Goal: Task Accomplishment & Management: Manage account settings

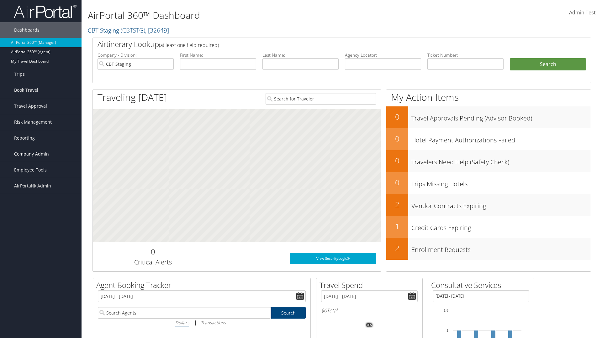
click at [41, 154] on span "Company Admin" at bounding box center [31, 154] width 35 height 16
click at [0, 0] on link "Airtinerary® Settings" at bounding box center [0, 0] width 0 height 0
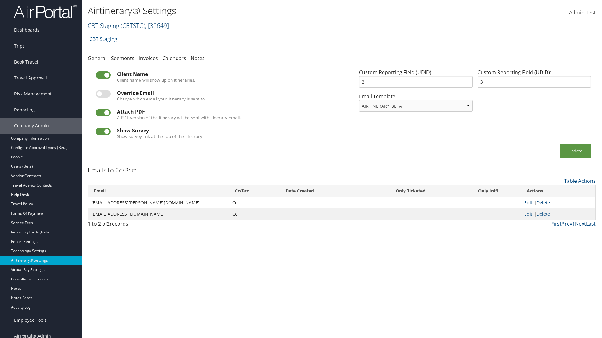
click at [103, 25] on link "CBT Staging ( CBTSTG ) , [ 32649 ]" at bounding box center [128, 25] width 81 height 8
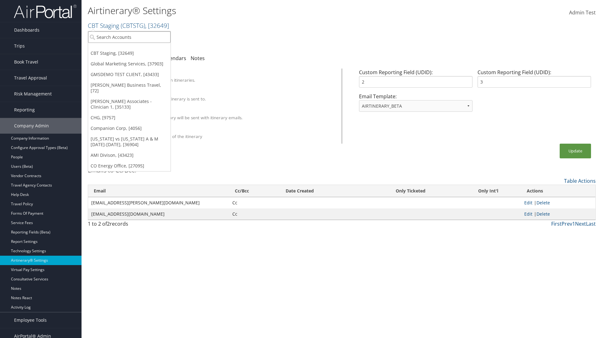
click at [129, 37] on input "search" at bounding box center [129, 37] width 82 height 12
type input "Global Marketing Services"
click at [135, 49] on div "Global Marketing Services (301946), [37903]" at bounding box center [135, 49] width 101 height 6
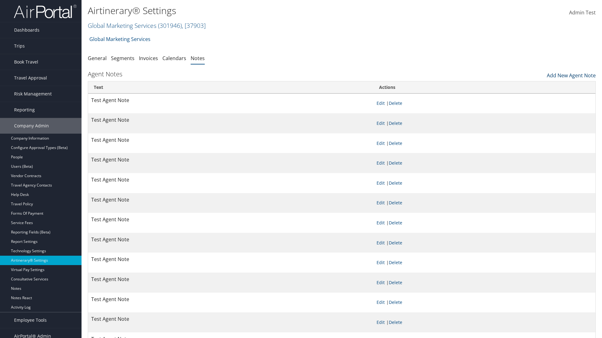
click at [571, 74] on link "Add New Agent Note" at bounding box center [571, 74] width 49 height 11
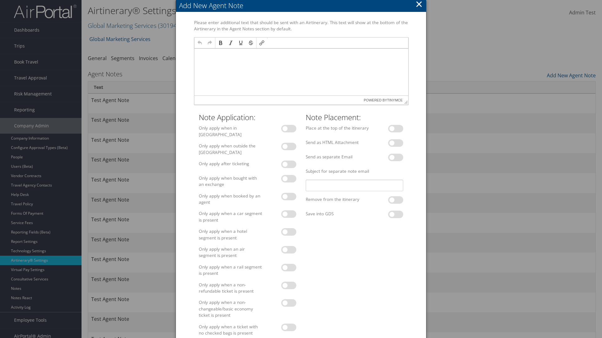
click at [301, 54] on p at bounding box center [301, 54] width 209 height 5
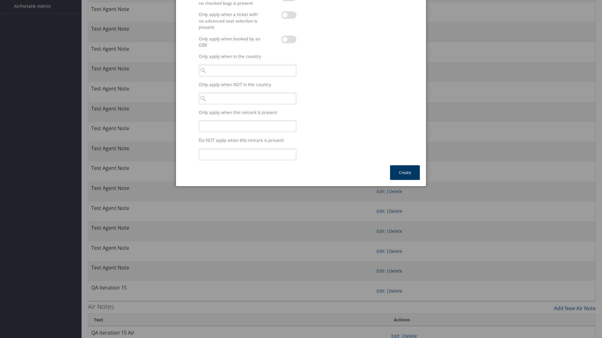
click at [405, 169] on button "Create" at bounding box center [405, 172] width 30 height 15
